Goal: Navigation & Orientation: Find specific page/section

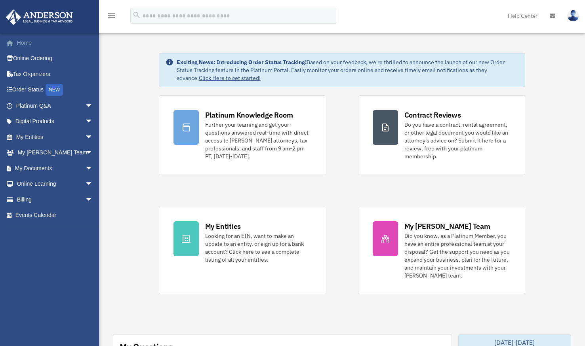
click at [28, 43] on link "Home" at bounding box center [55, 43] width 99 height 16
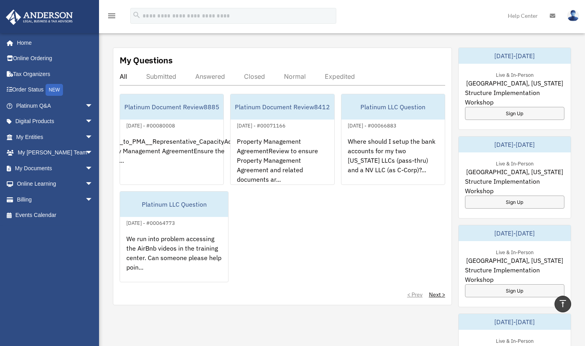
scroll to position [287, 0]
click at [519, 115] on div "Sign Up" at bounding box center [514, 112] width 99 height 13
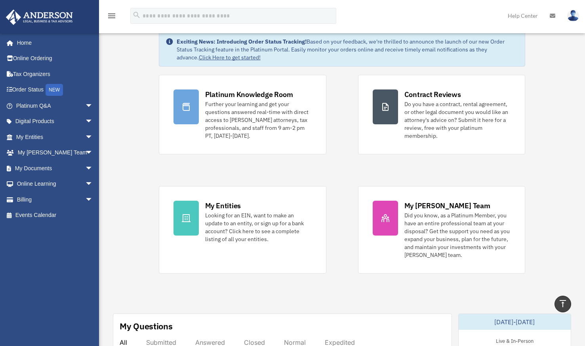
scroll to position [0, 0]
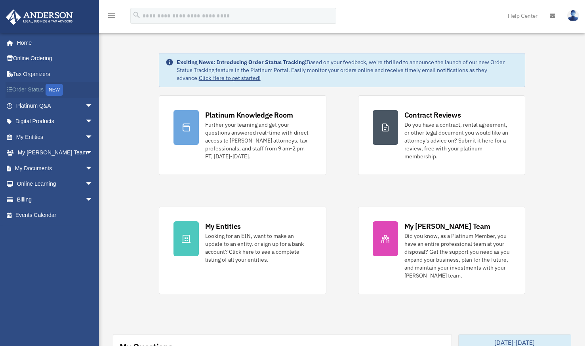
click at [37, 91] on link "Order Status NEW" at bounding box center [55, 90] width 99 height 16
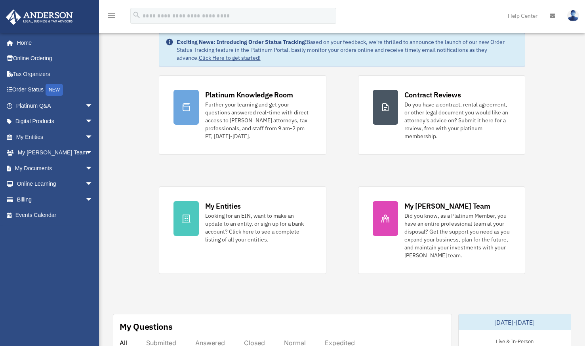
scroll to position [19, 0]
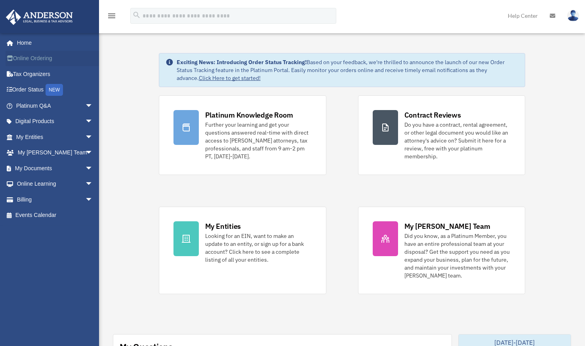
scroll to position [19, 0]
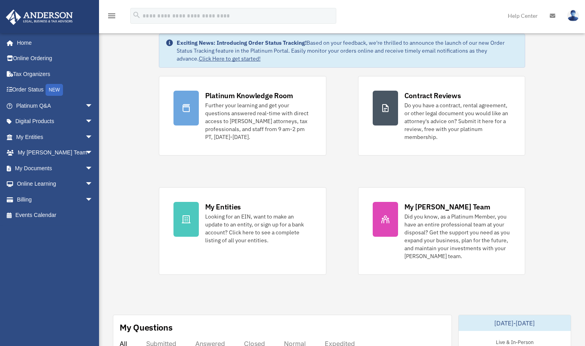
click at [572, 15] on img at bounding box center [573, 15] width 12 height 11
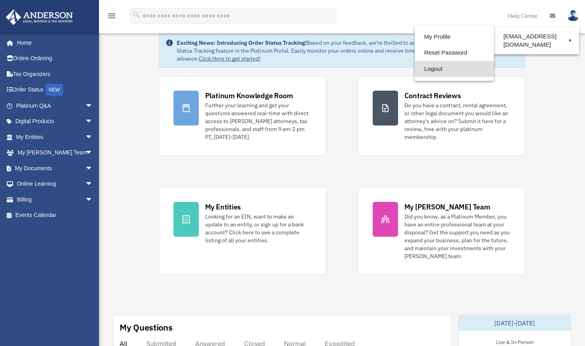
click at [435, 76] on link "Logout" at bounding box center [453, 69] width 79 height 16
